Goal: Task Accomplishment & Management: Use online tool/utility

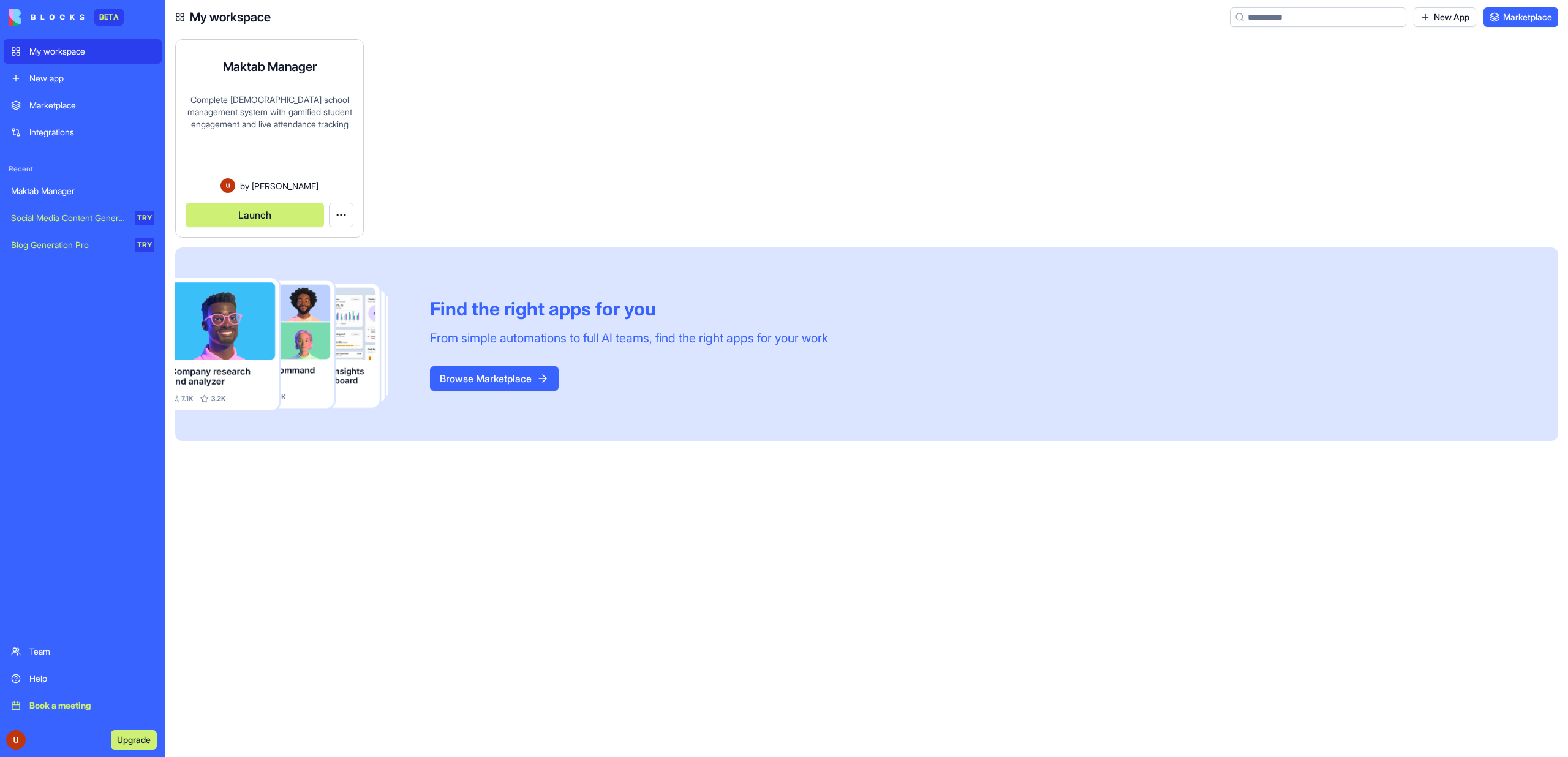
click at [300, 170] on div "Complete [DEMOGRAPHIC_DATA] school management system with gamified student enga…" at bounding box center [269, 136] width 168 height 85
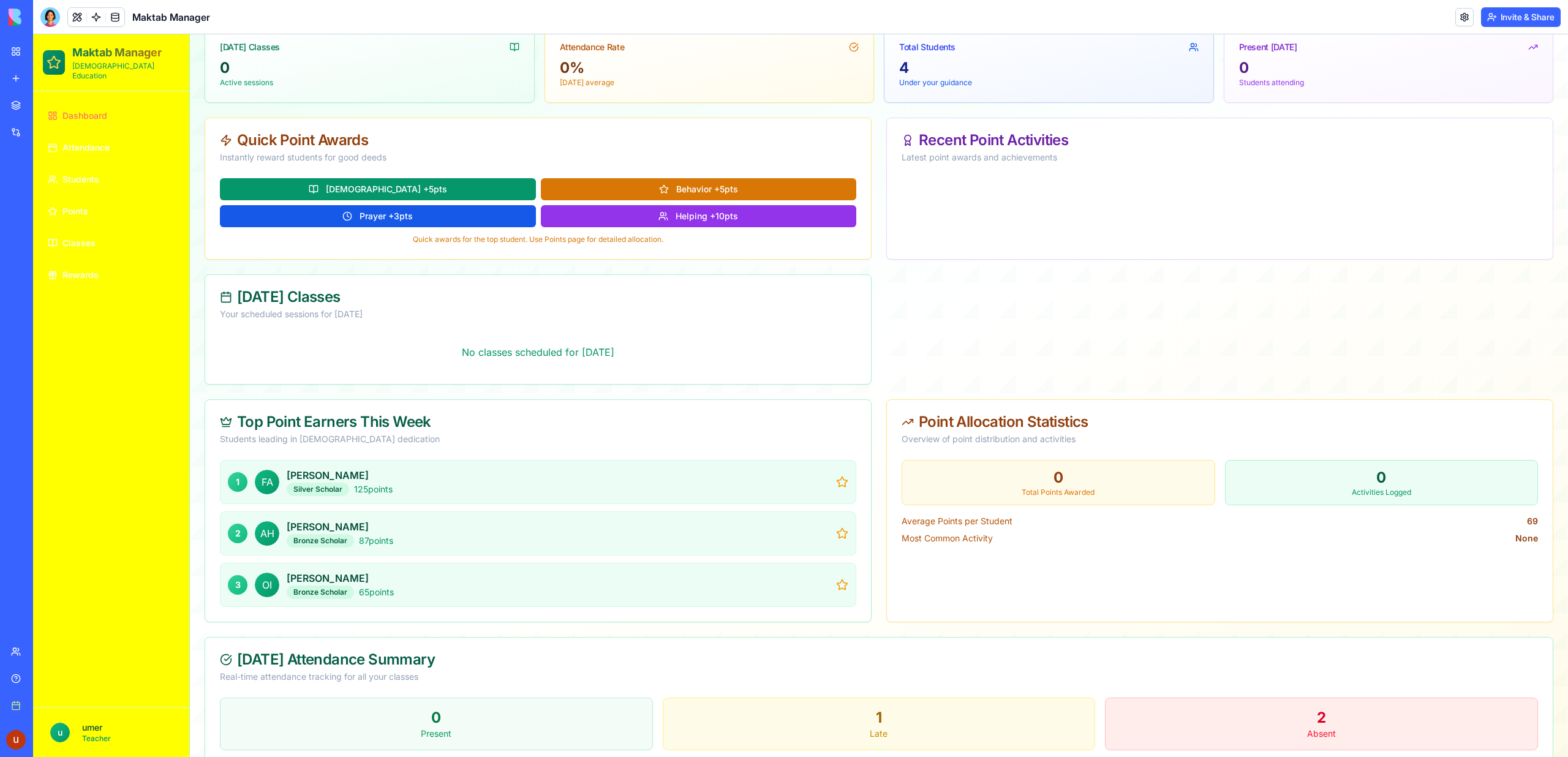
scroll to position [319, 0]
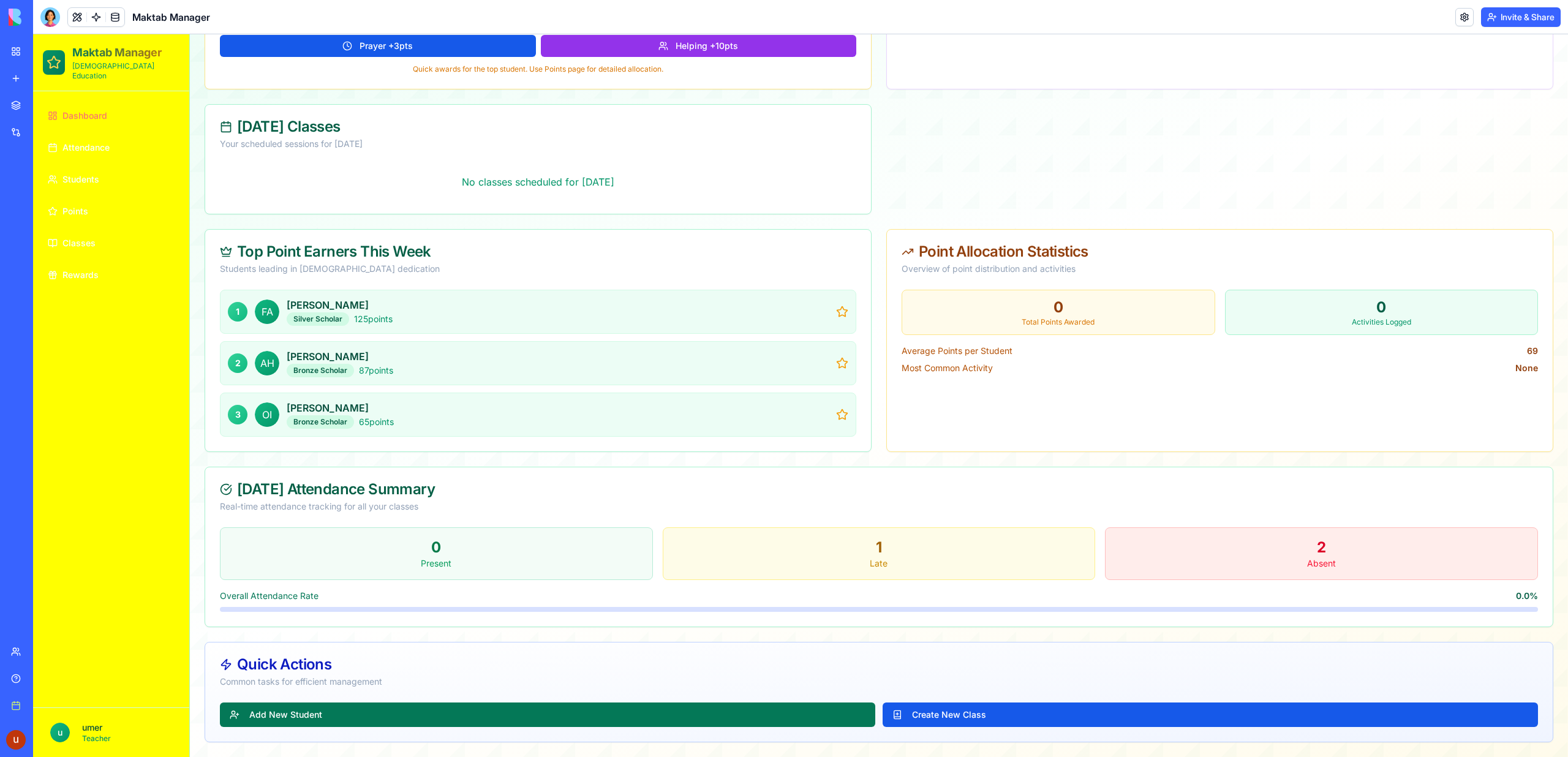
click at [813, 714] on button "Add New Student" at bounding box center [547, 715] width 655 height 24
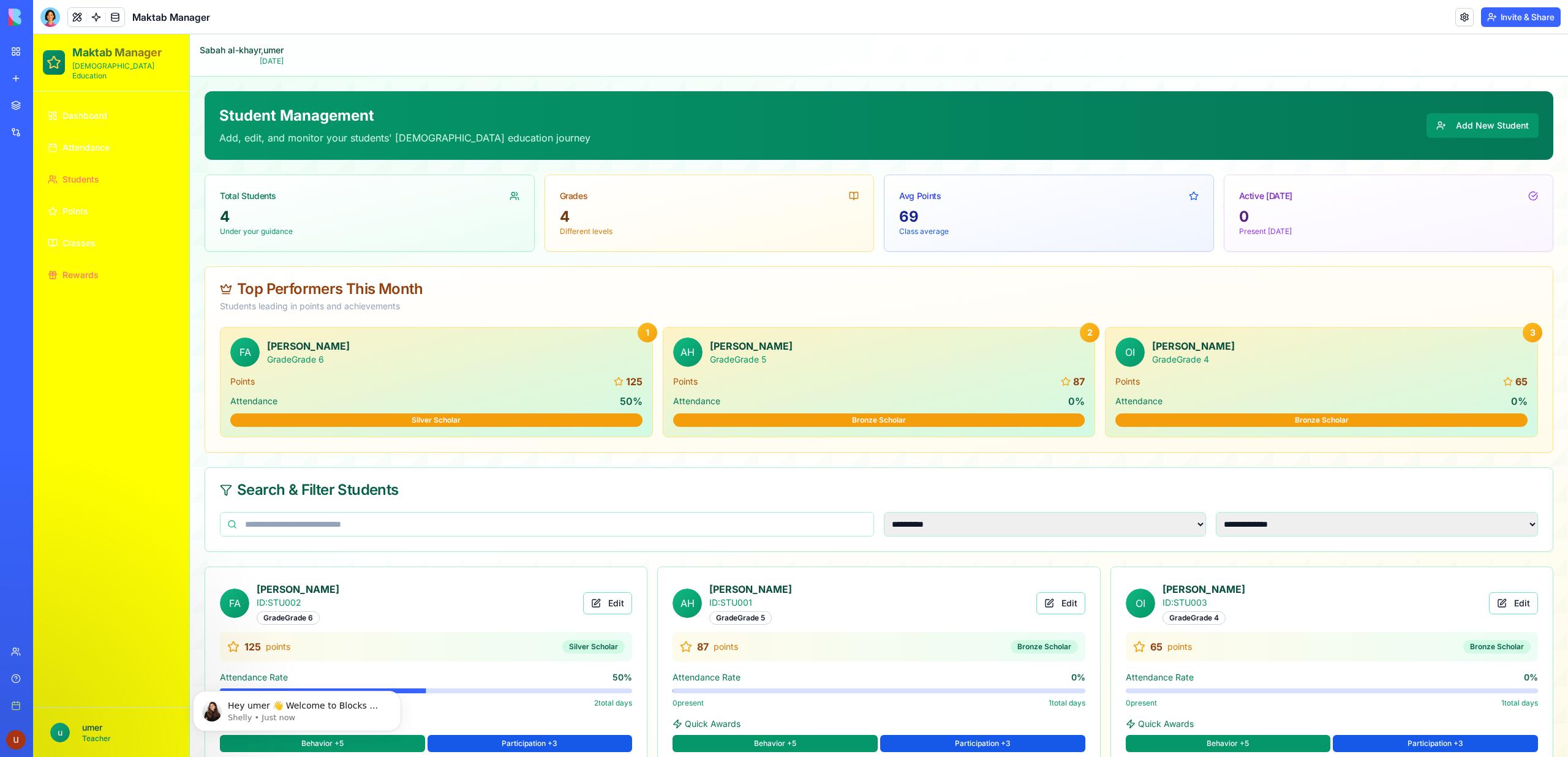
click at [69, 269] on span "Rewards" at bounding box center [80, 275] width 36 height 12
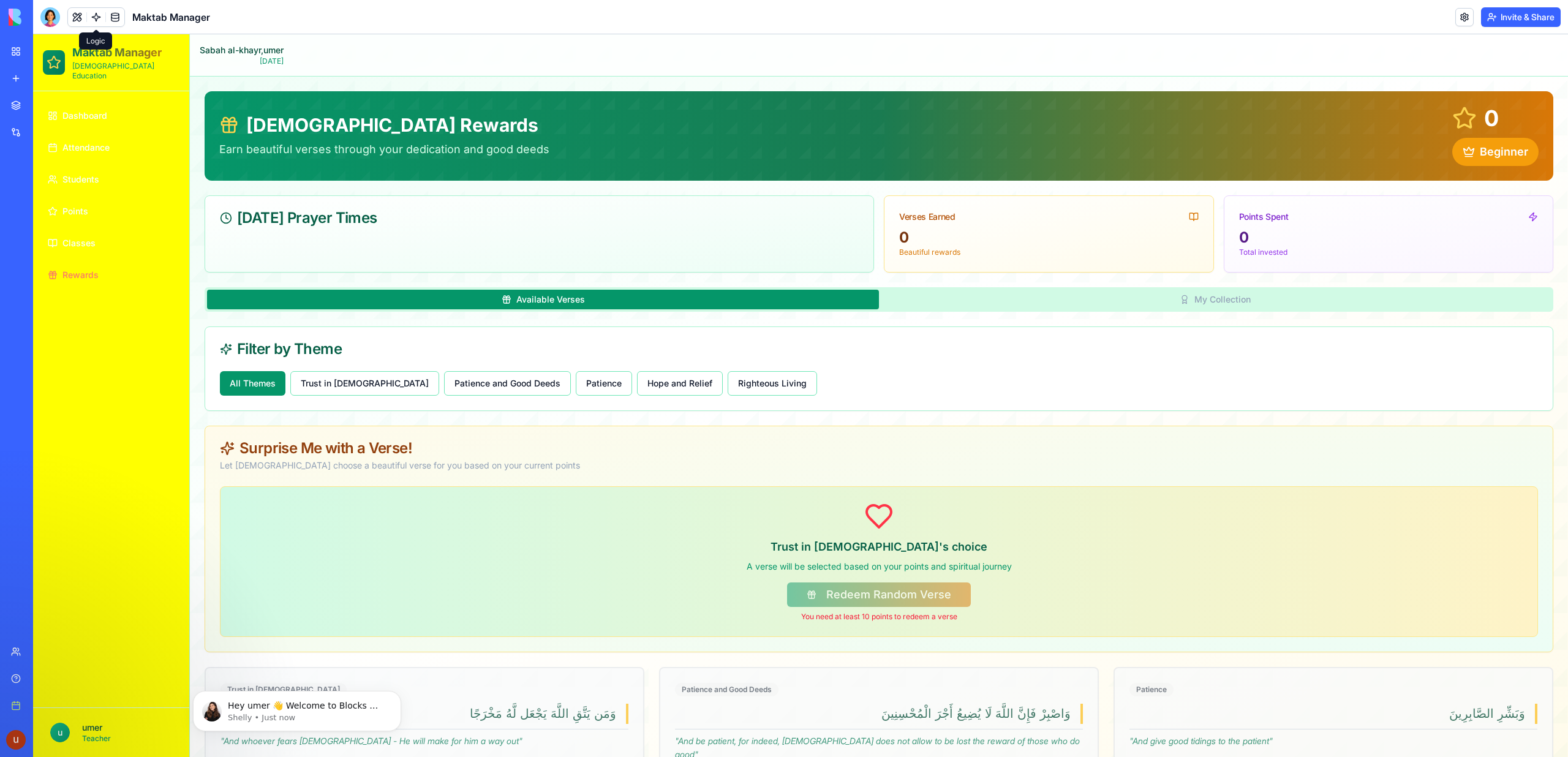
click at [95, 14] on link at bounding box center [96, 17] width 19 height 19
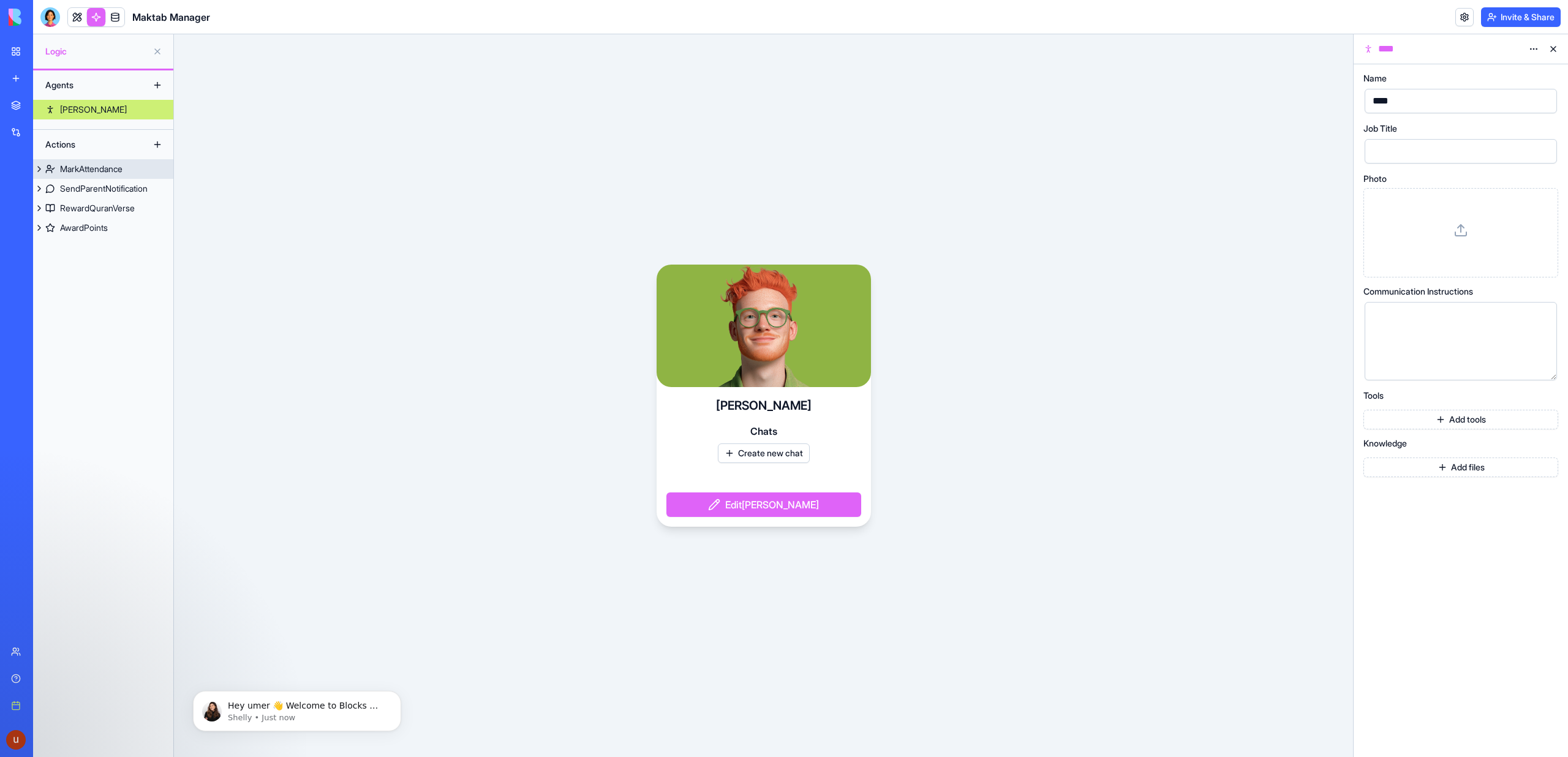
click at [94, 164] on div "MarkAttendance" at bounding box center [91, 169] width 62 height 12
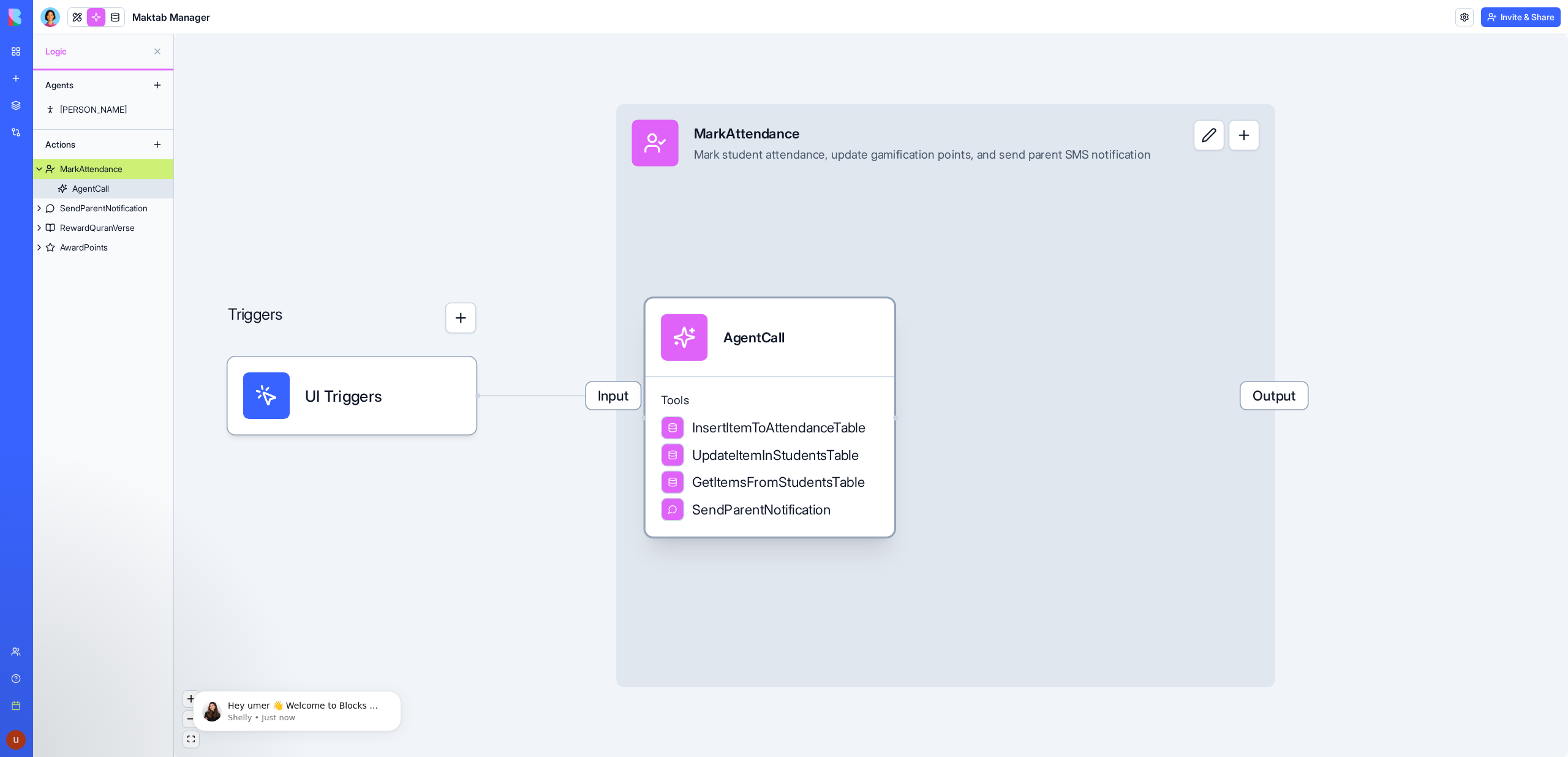
click at [881, 393] on div "Tools InsertItemToAttendanceTable UpdateItemInStudentsTable GetItemsFromStudent…" at bounding box center [770, 457] width 248 height 161
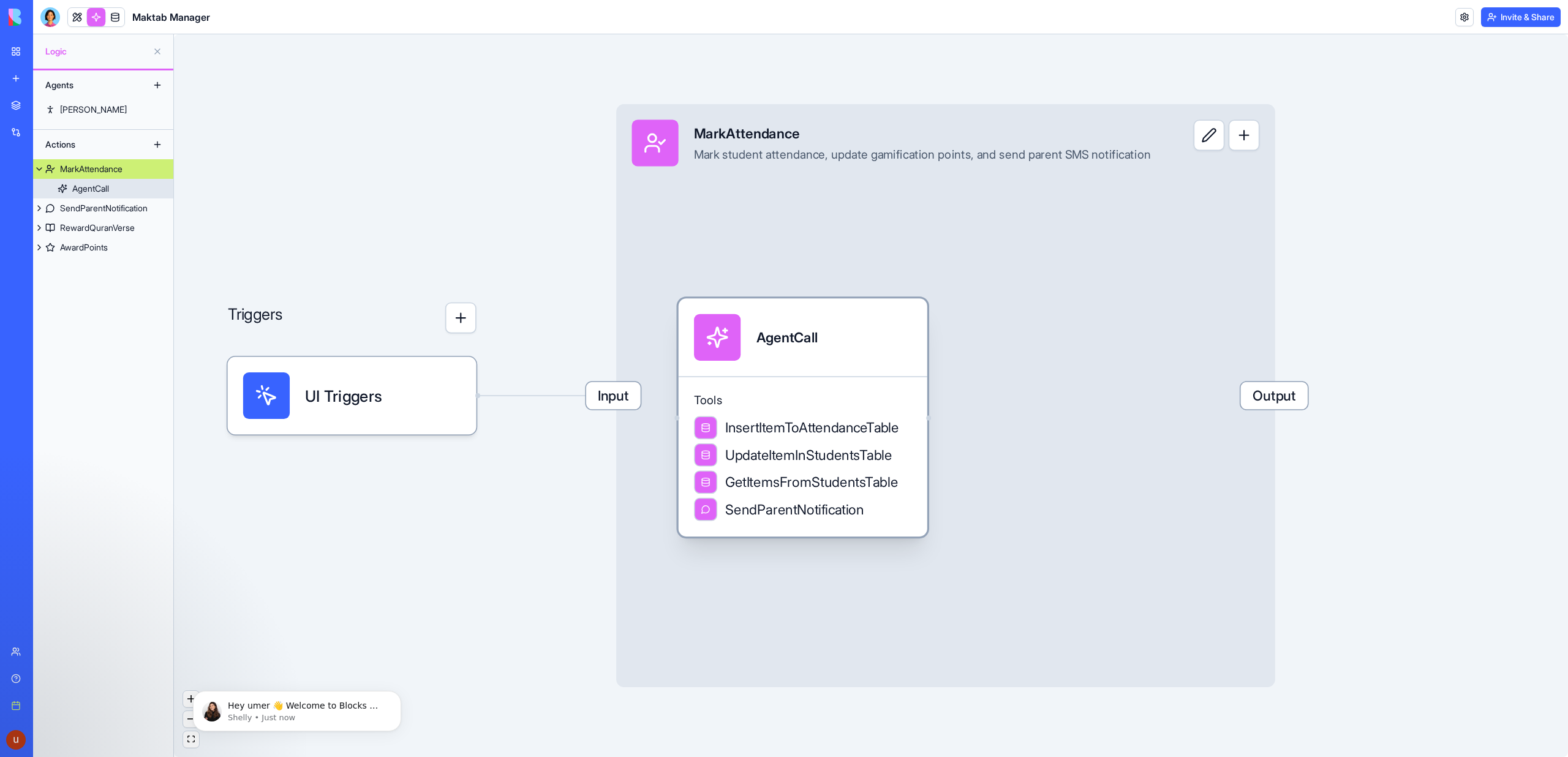
click at [881, 394] on span "Tools" at bounding box center [802, 401] width 218 height 15
click at [806, 387] on div "Tools InsertItemToAttendanceTable UpdateItemInStudentsTable GetItemsFromStudent…" at bounding box center [802, 457] width 248 height 161
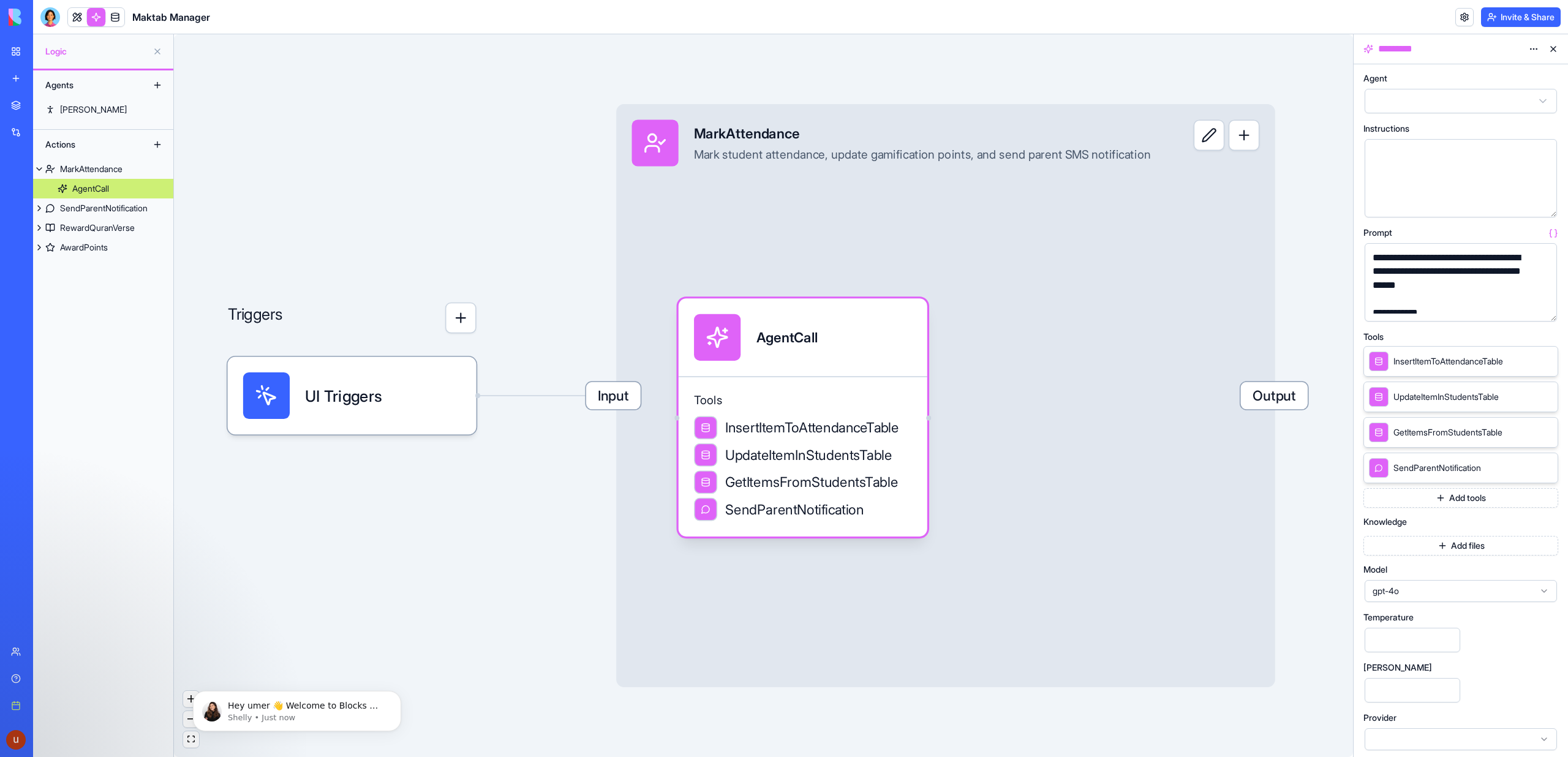
click at [1546, 309] on button "button" at bounding box center [1544, 309] width 20 height 20
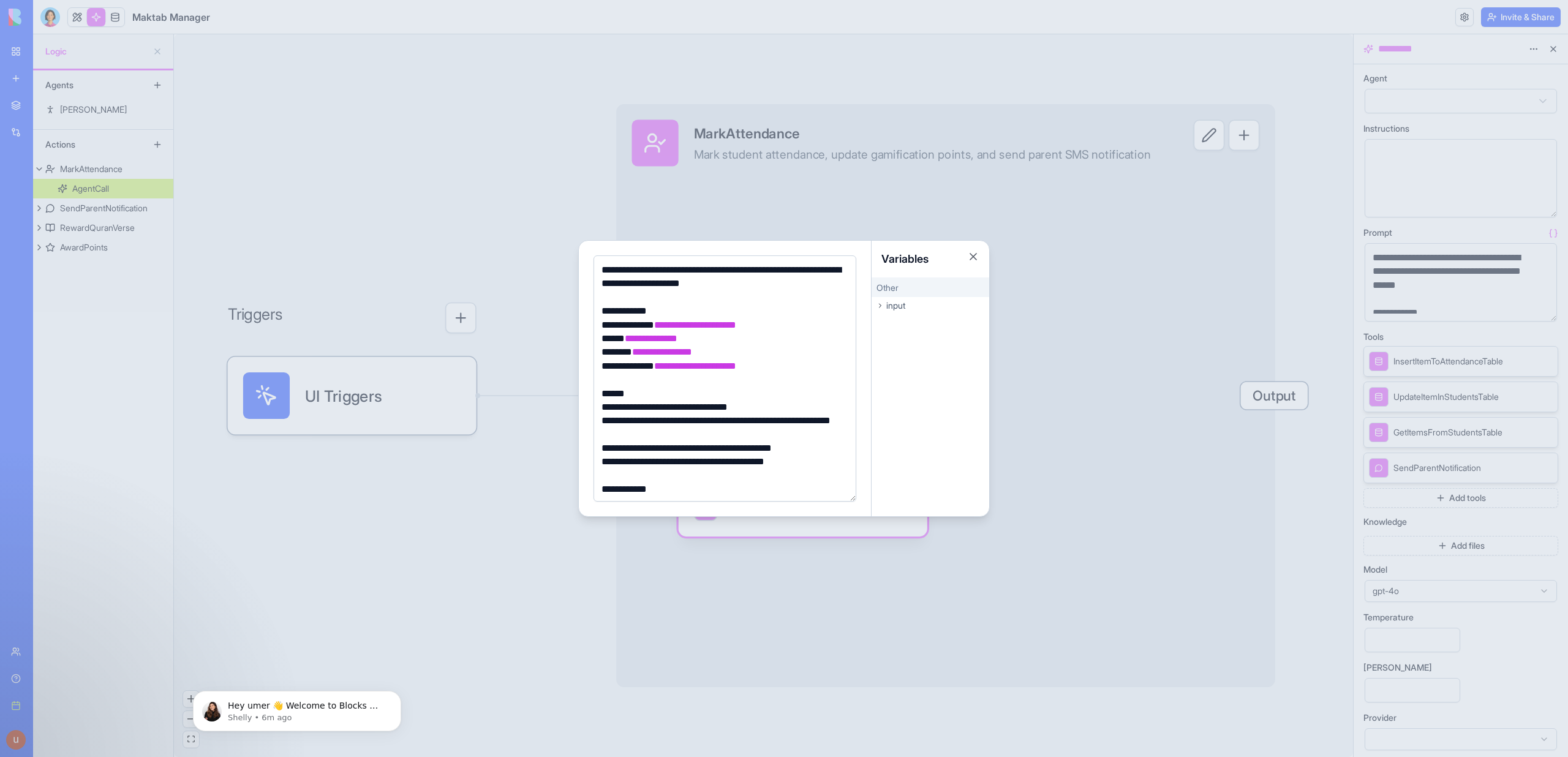
click at [479, 475] on div at bounding box center [784, 378] width 1568 height 757
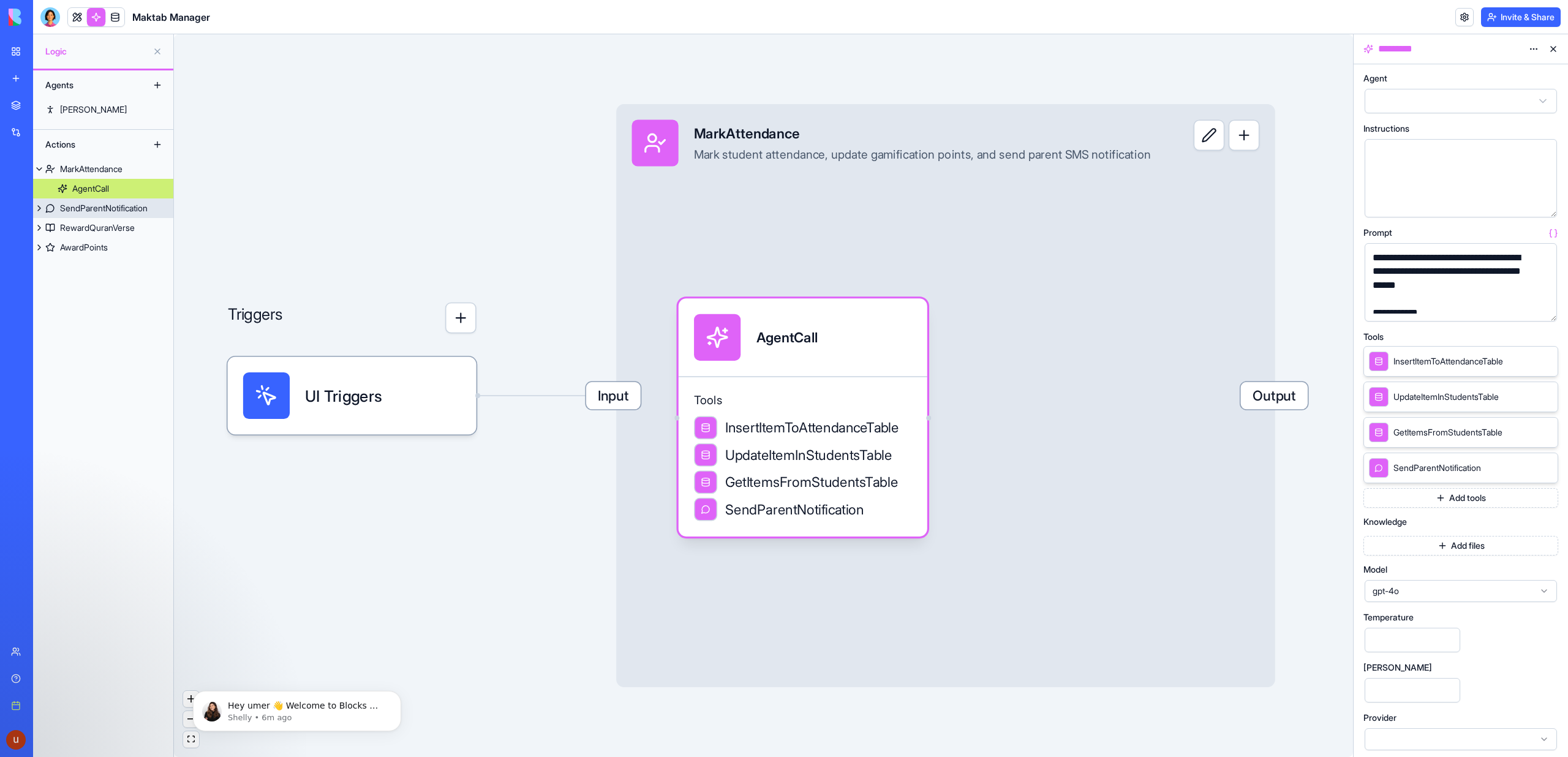
click at [122, 209] on div "SendParentNotification" at bounding box center [104, 208] width 87 height 12
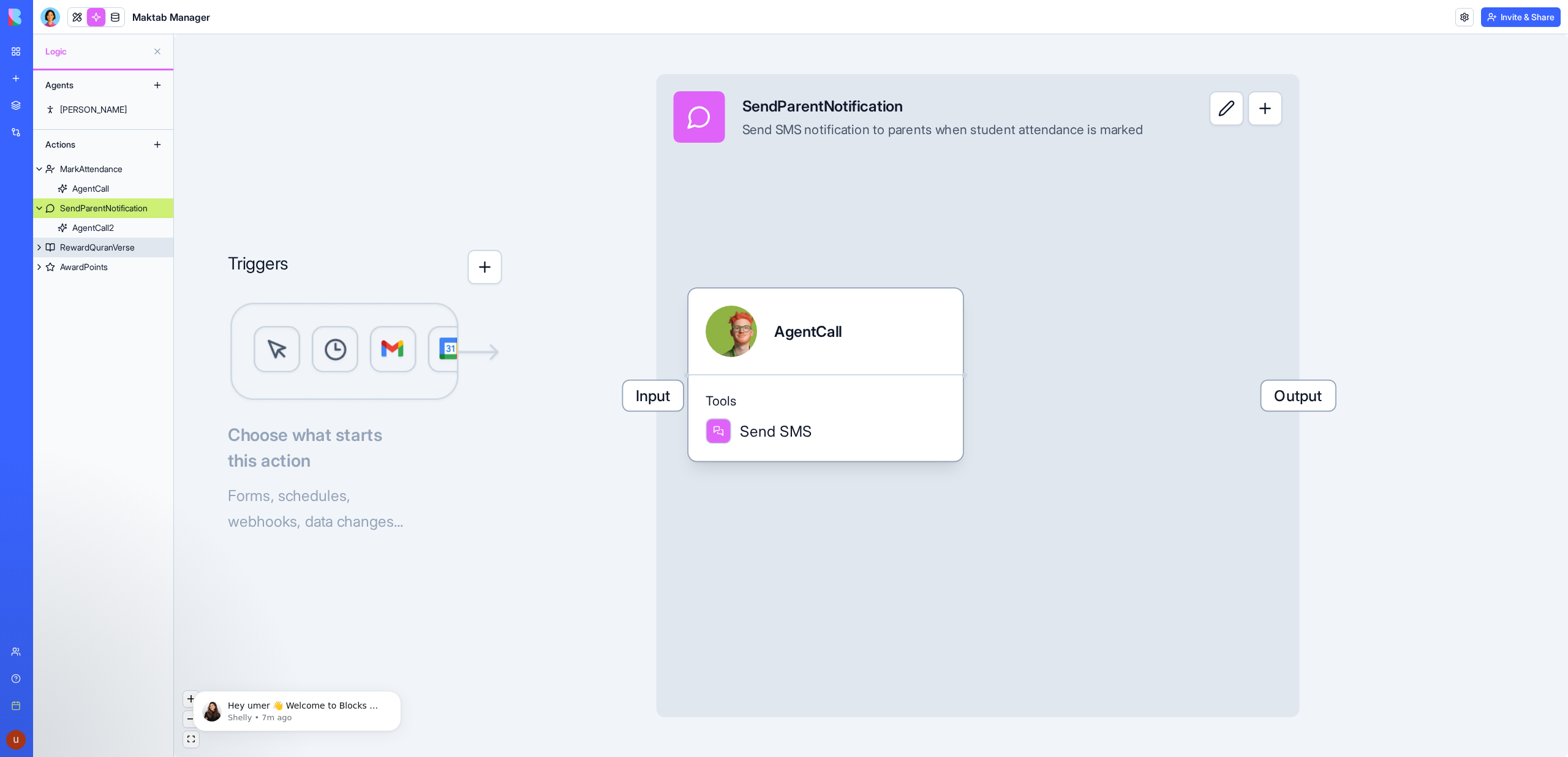
click at [85, 247] on div "RewardQuranVerse" at bounding box center [98, 247] width 74 height 12
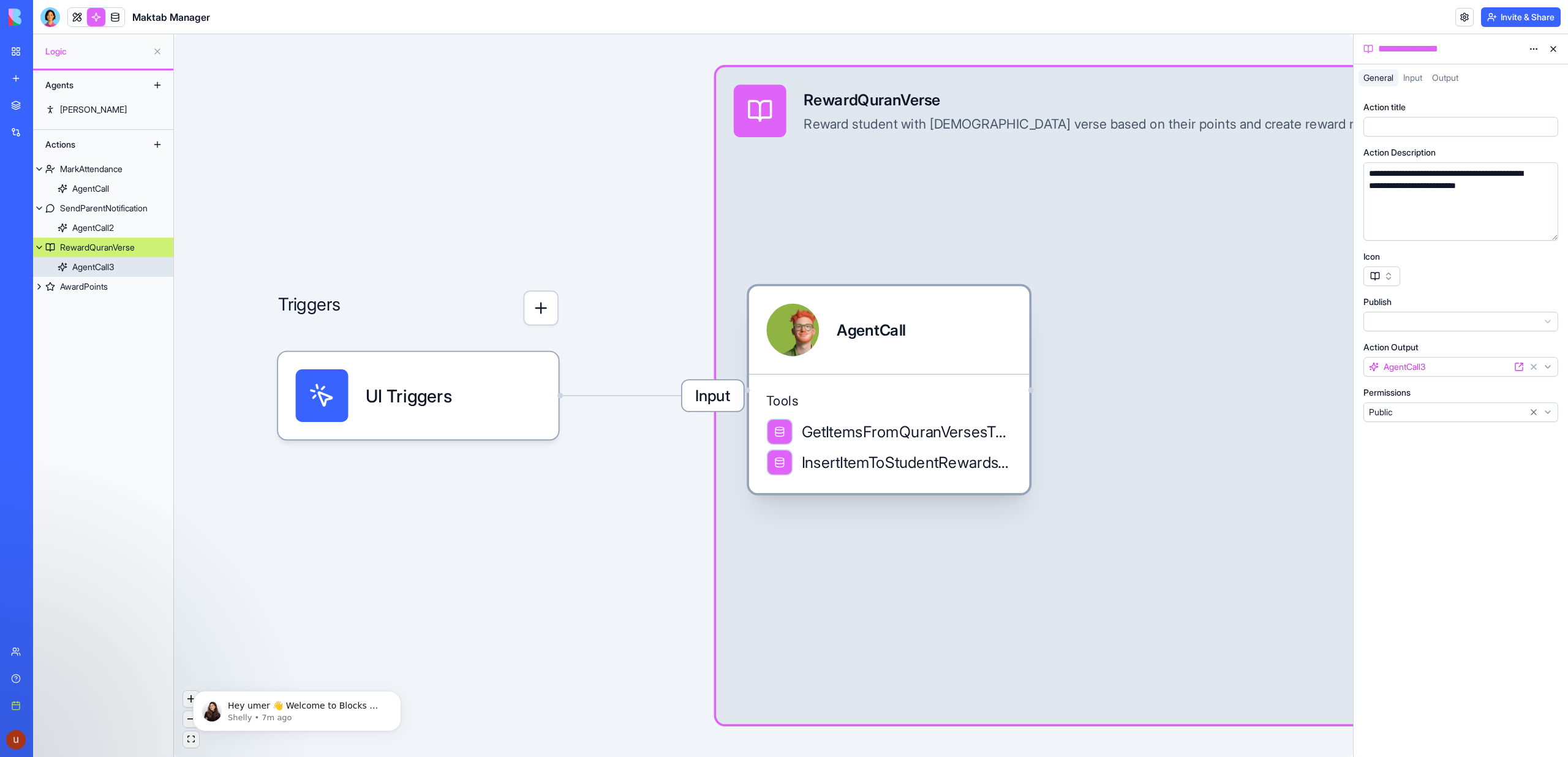
click at [866, 365] on div "AgentCall" at bounding box center [889, 330] width 280 height 87
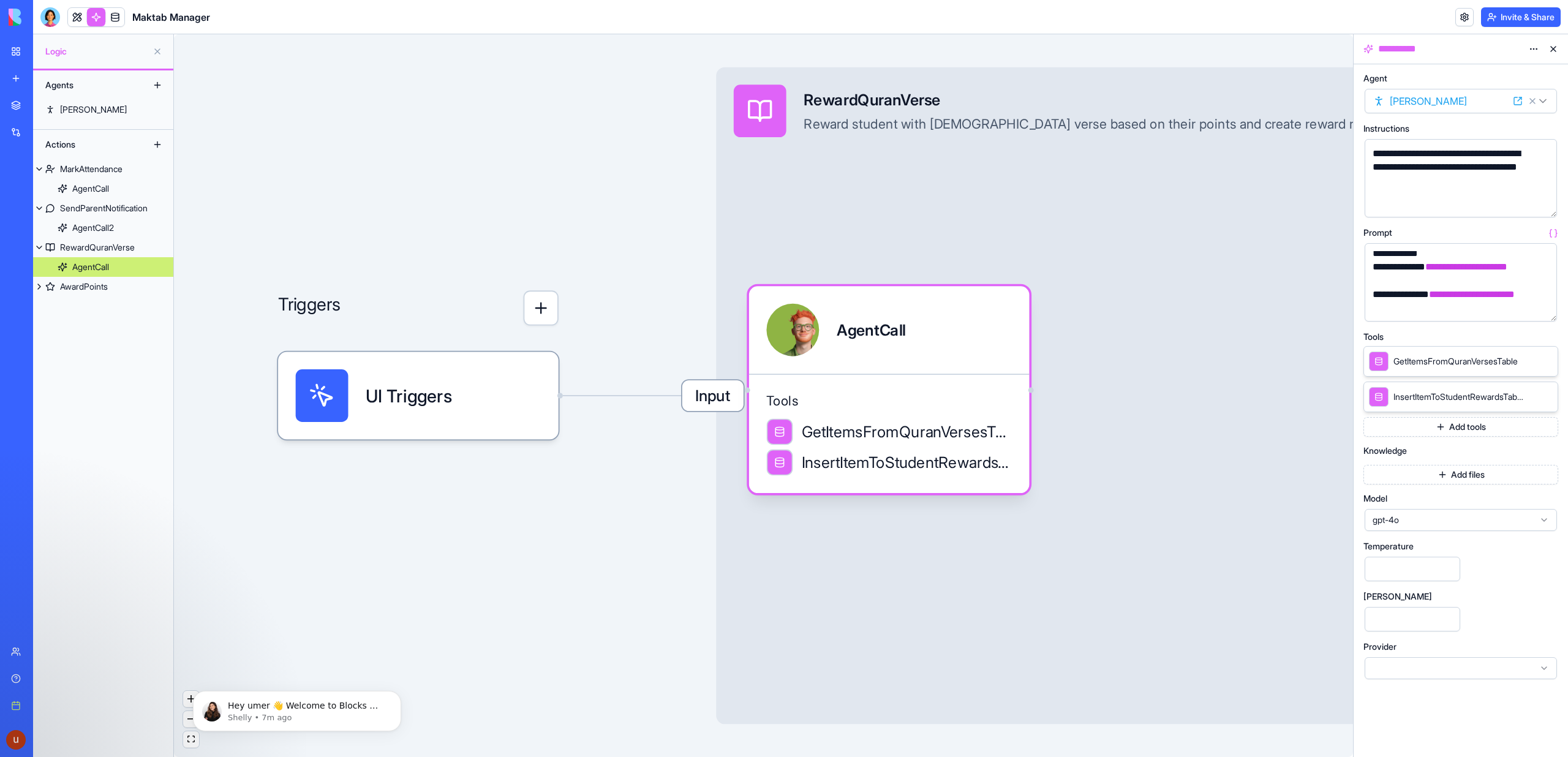
scroll to position [239, 0]
click at [85, 284] on div "AwardPoints" at bounding box center [84, 286] width 47 height 12
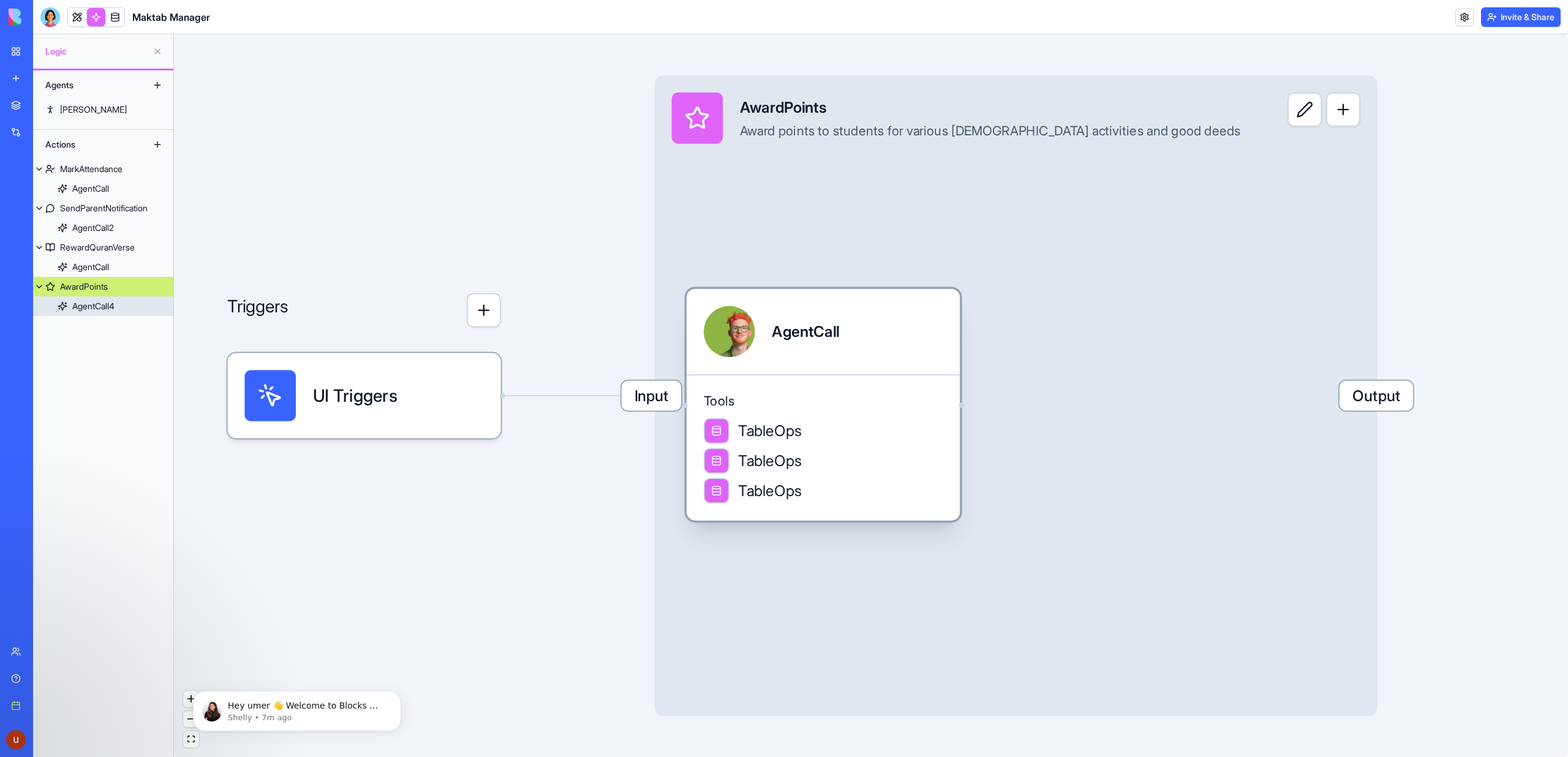
click at [909, 328] on div "AgentCall" at bounding box center [823, 332] width 239 height 51
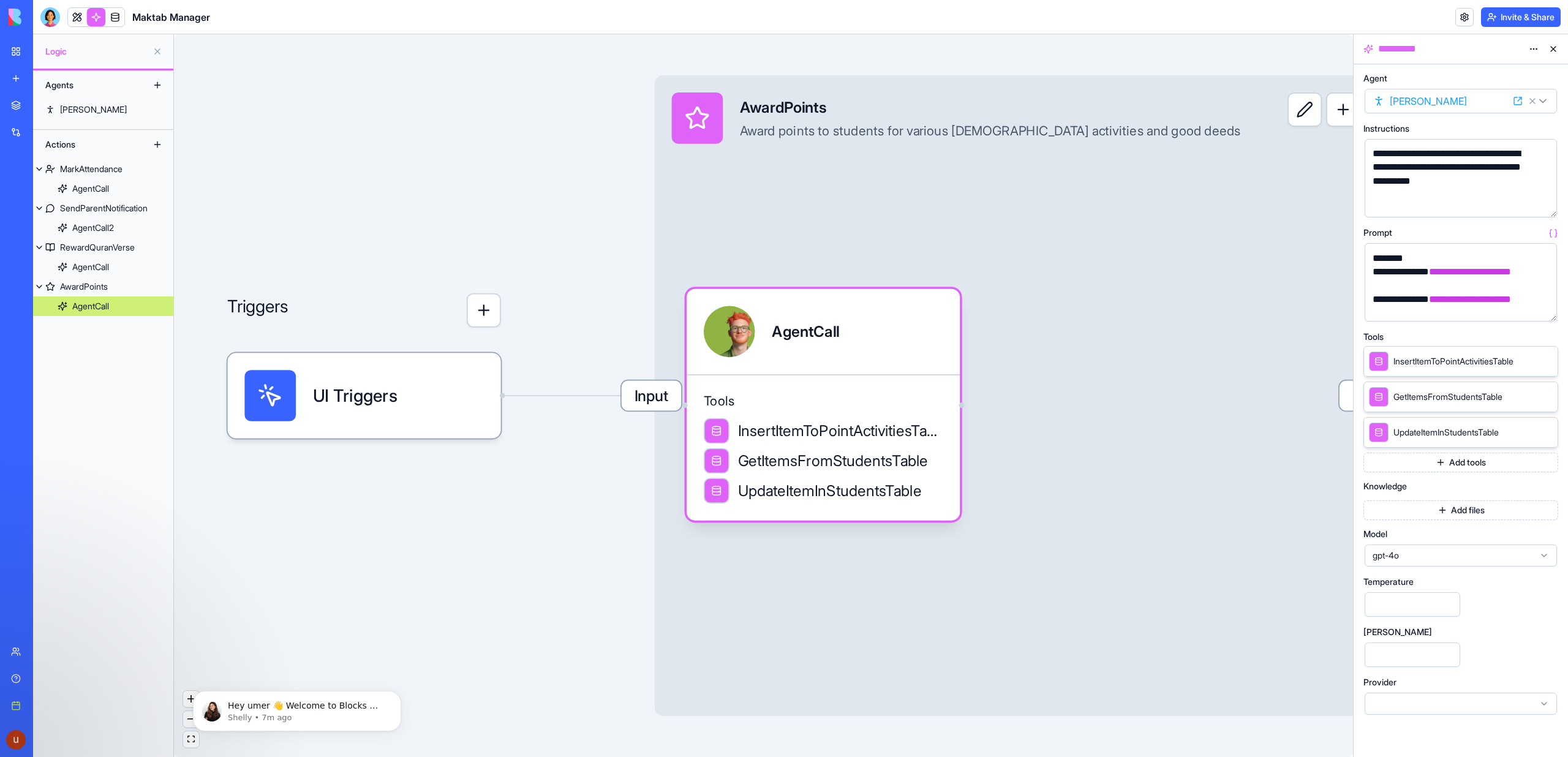
scroll to position [665, 0]
click at [76, 20] on link at bounding box center [77, 17] width 19 height 19
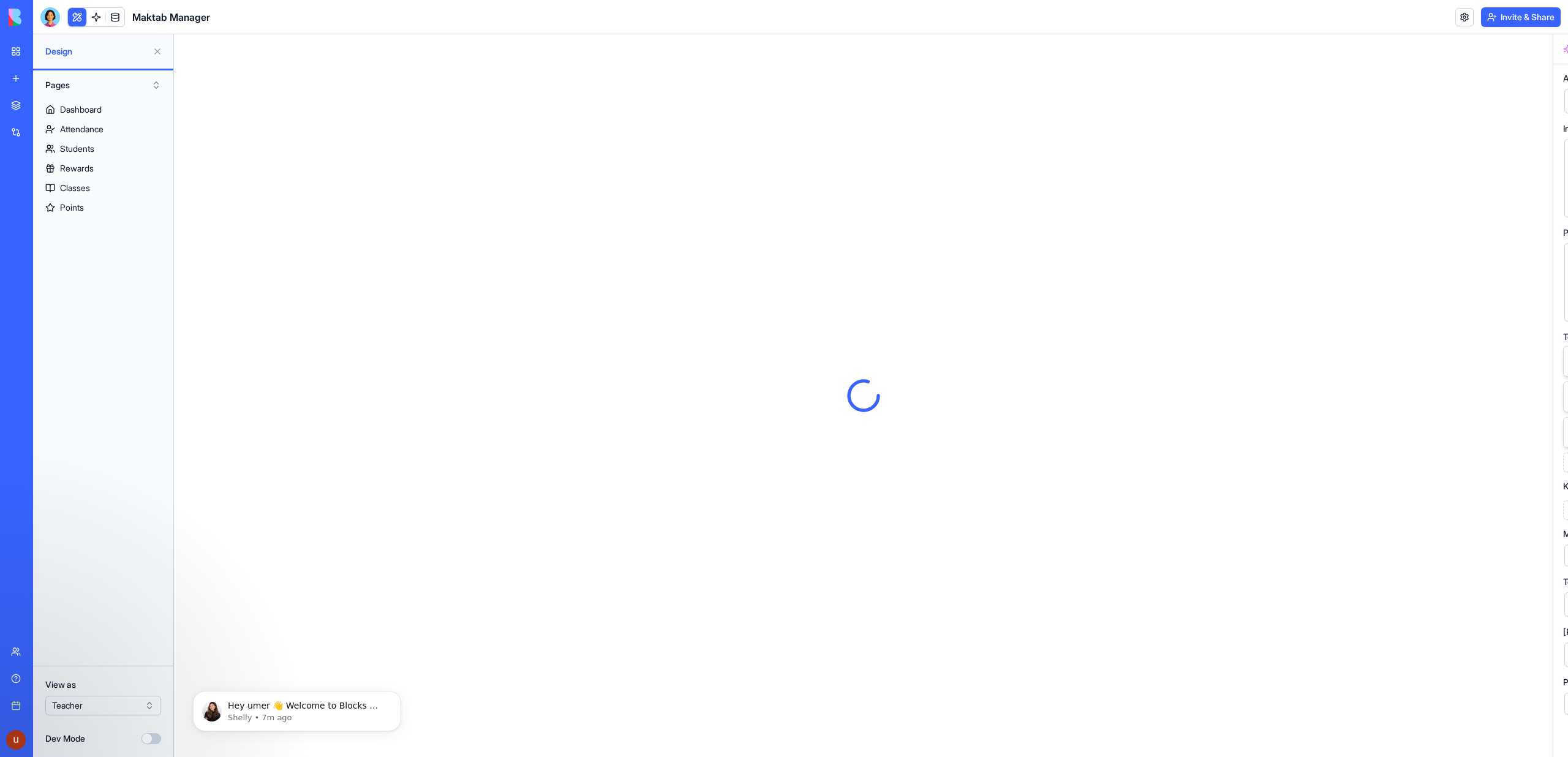
click at [76, 20] on button at bounding box center [77, 17] width 19 height 19
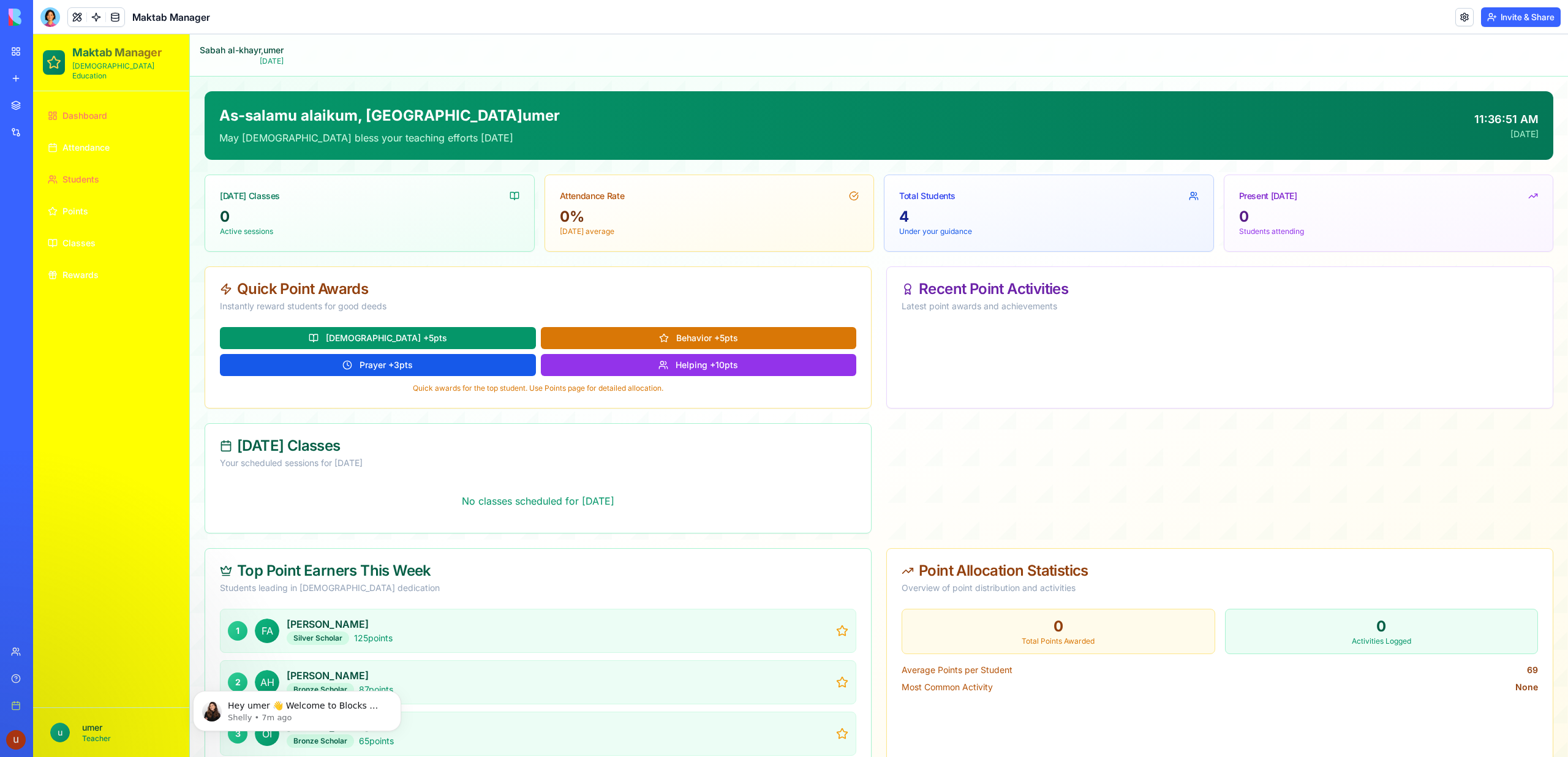
click at [98, 173] on span "Students" at bounding box center [80, 179] width 37 height 12
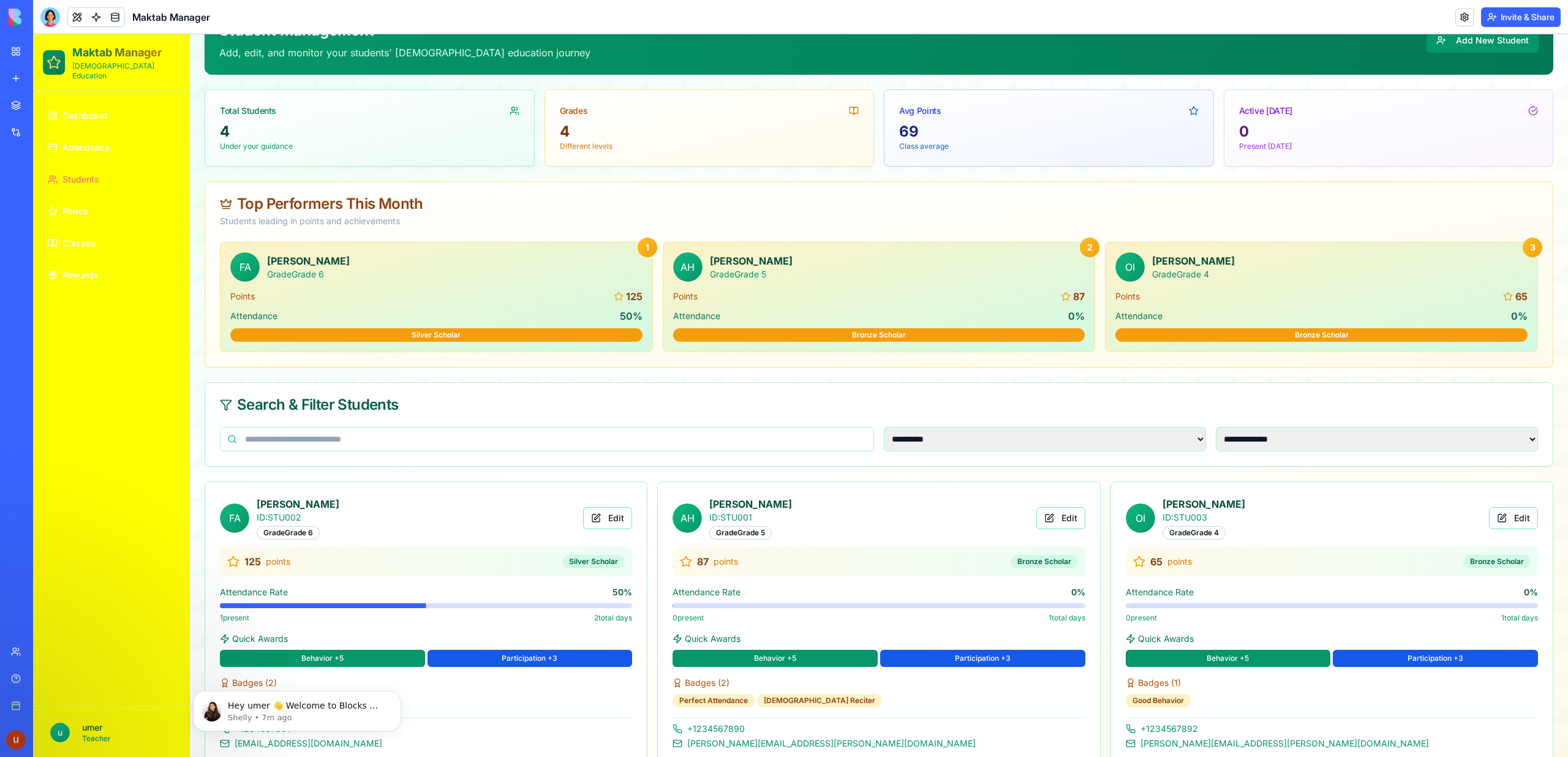
scroll to position [157, 0]
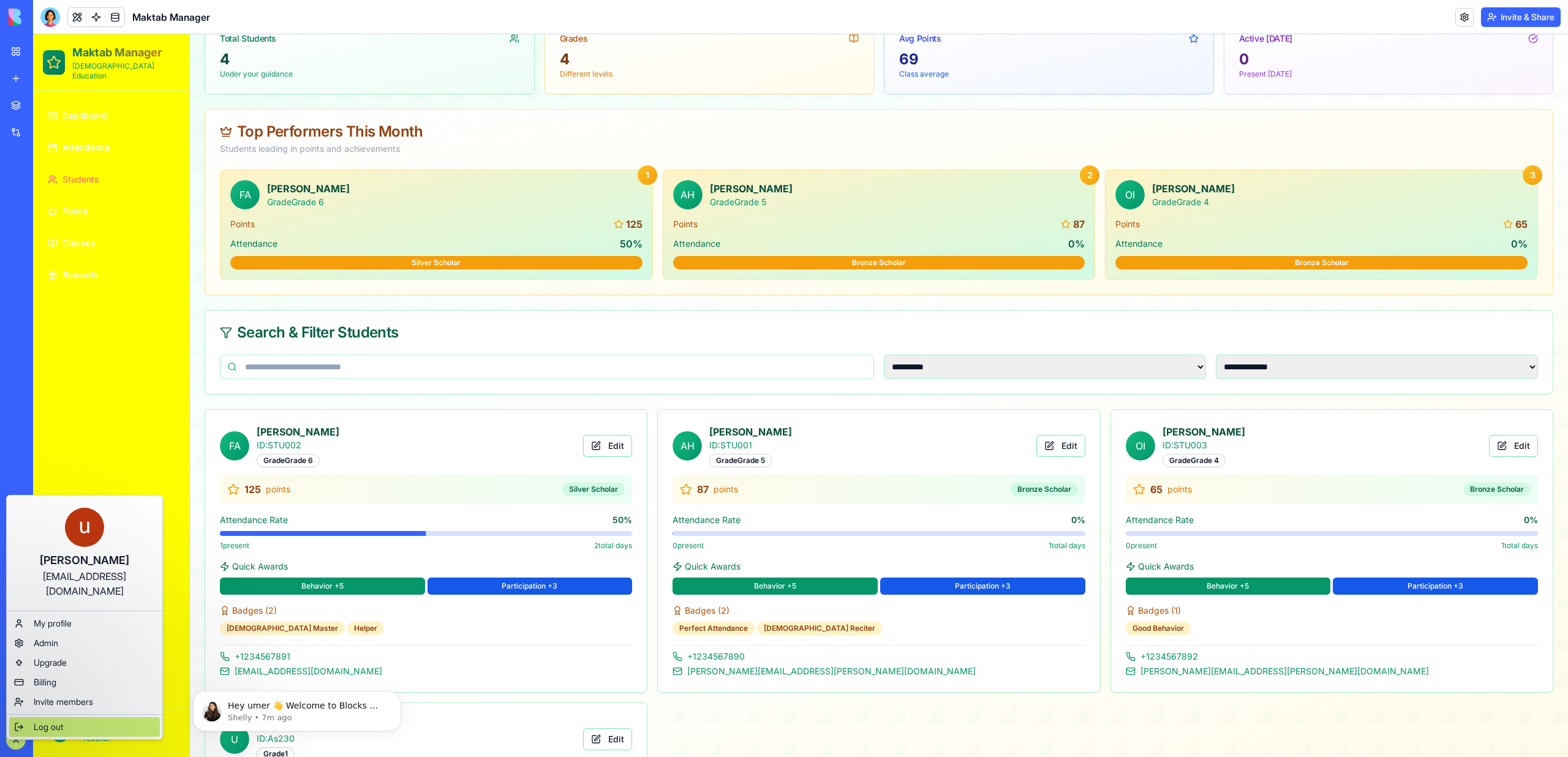
click at [45, 721] on span "Log out" at bounding box center [48, 727] width 30 height 12
